Goal: Task Accomplishment & Management: Manage account settings

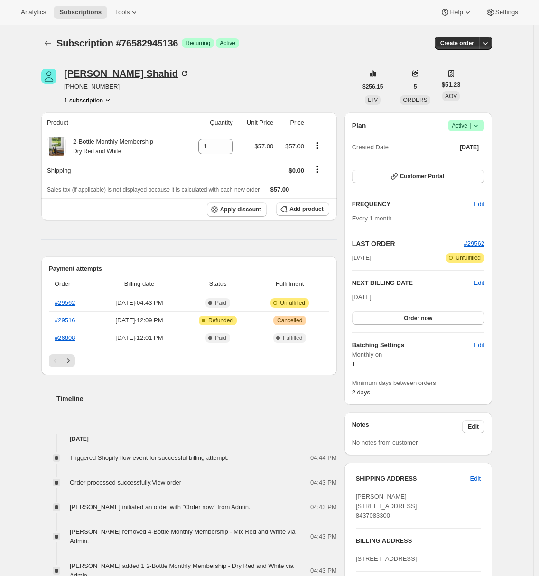
click at [123, 74] on div "[PERSON_NAME]" at bounding box center [126, 73] width 125 height 9
click at [30, 244] on div "Subscription #76582945136. This page is ready Subscription #76582945136 Success…" at bounding box center [266, 501] width 533 height 952
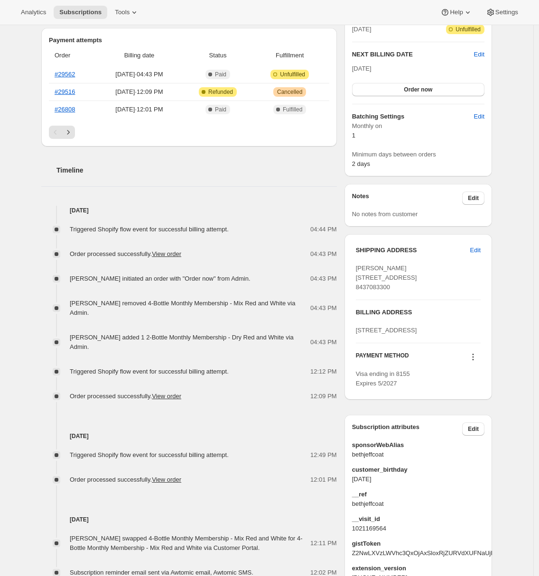
scroll to position [277, 0]
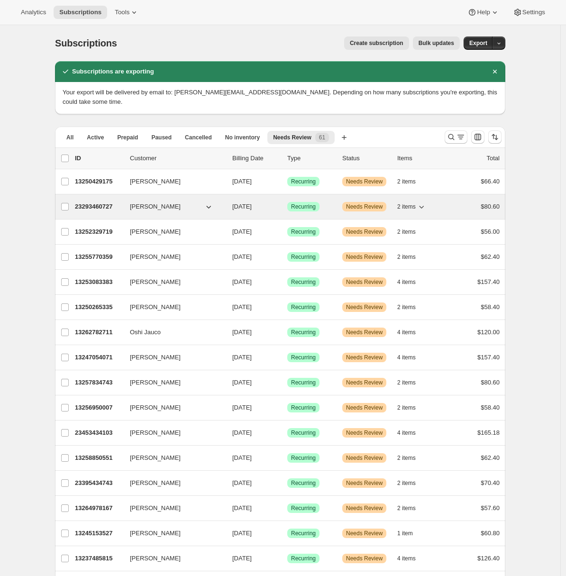
click at [90, 202] on p "23293460727" at bounding box center [98, 206] width 47 height 9
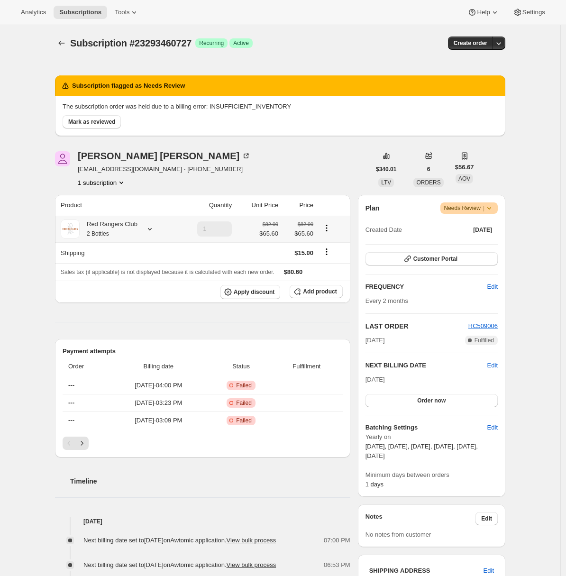
click at [134, 232] on div "Red Rangers Club 2 Bottles" at bounding box center [109, 229] width 58 height 19
